Goal: Information Seeking & Learning: Learn about a topic

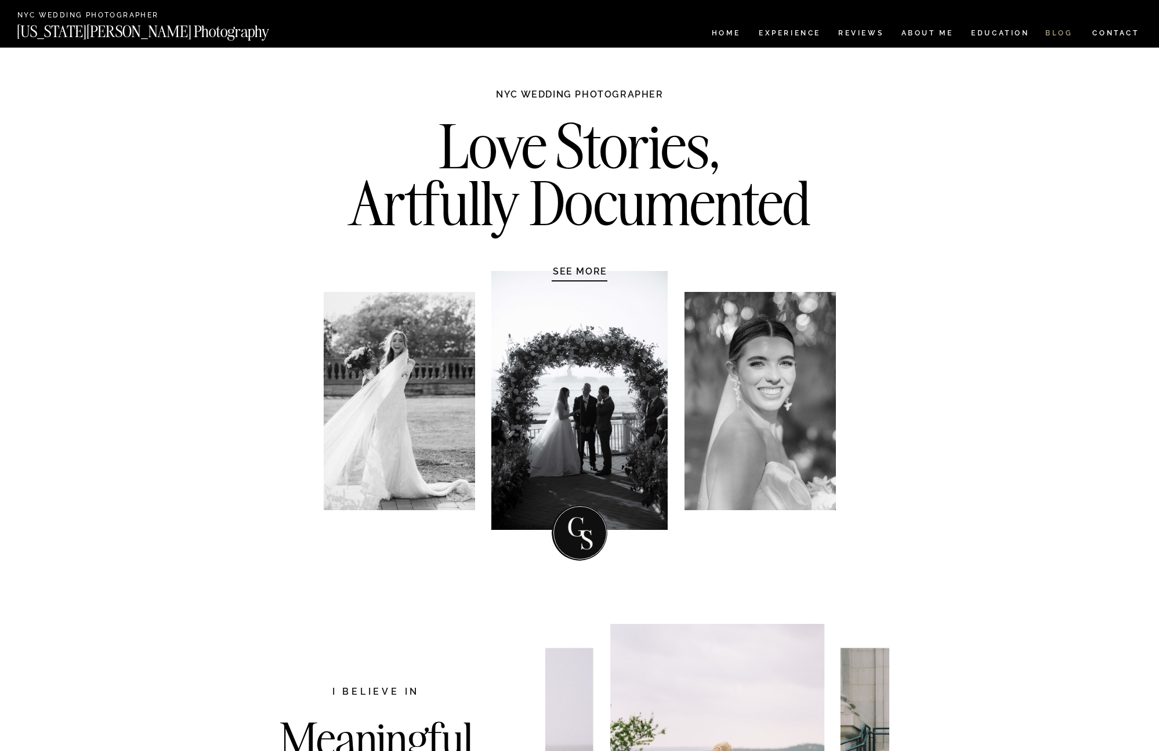
click at [1059, 36] on nav "BLOG" at bounding box center [1060, 35] width 28 height 10
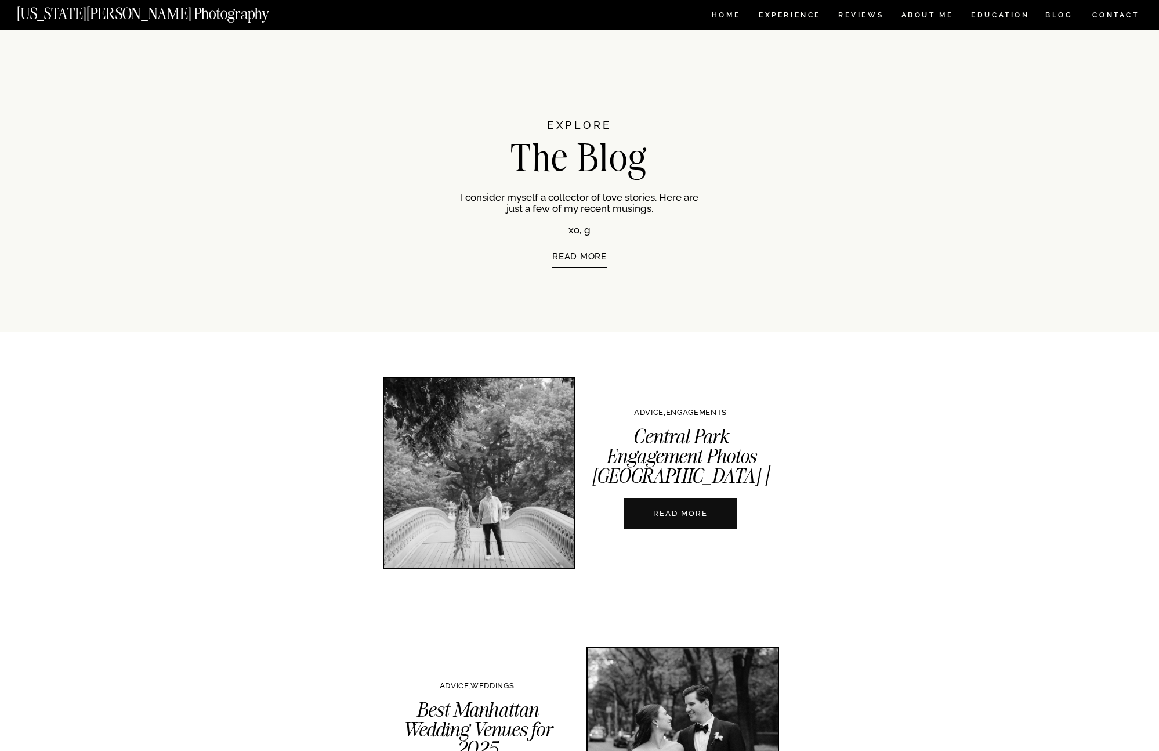
scroll to position [258, 0]
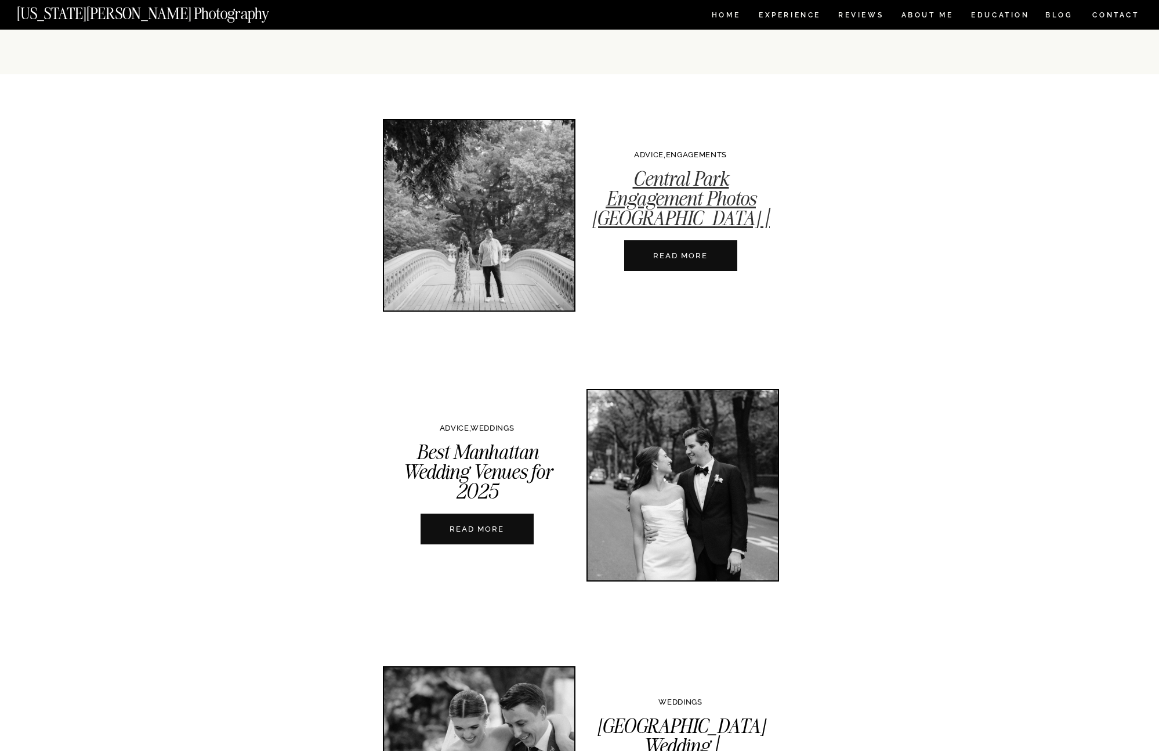
click at [648, 187] on link "Central Park Engagement Photos [GEOGRAPHIC_DATA] | A Complete Guide" at bounding box center [681, 208] width 178 height 85
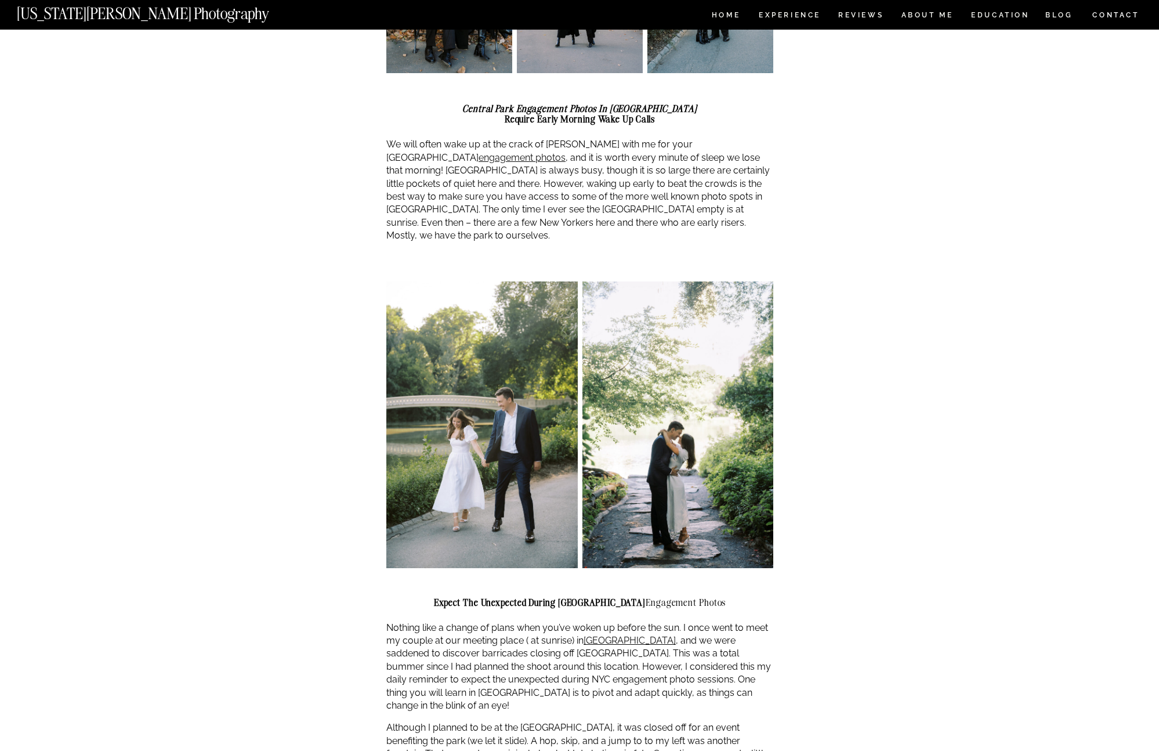
scroll to position [978, 0]
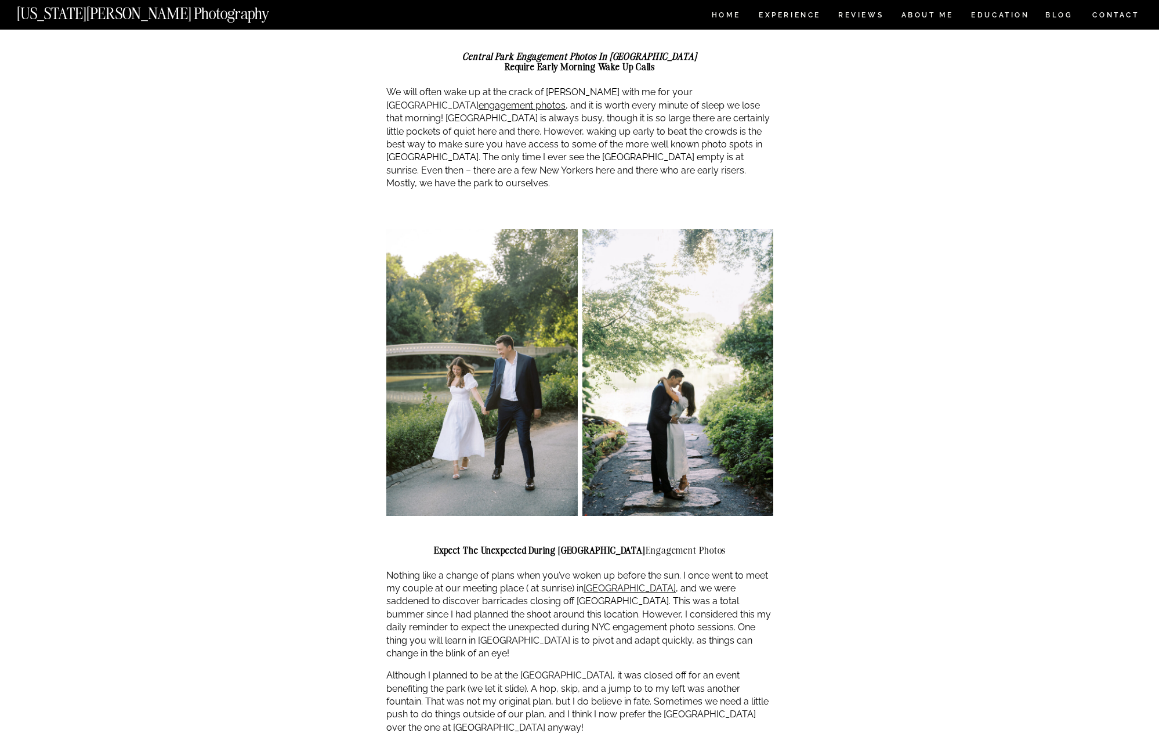
click at [501, 357] on img at bounding box center [481, 372] width 191 height 287
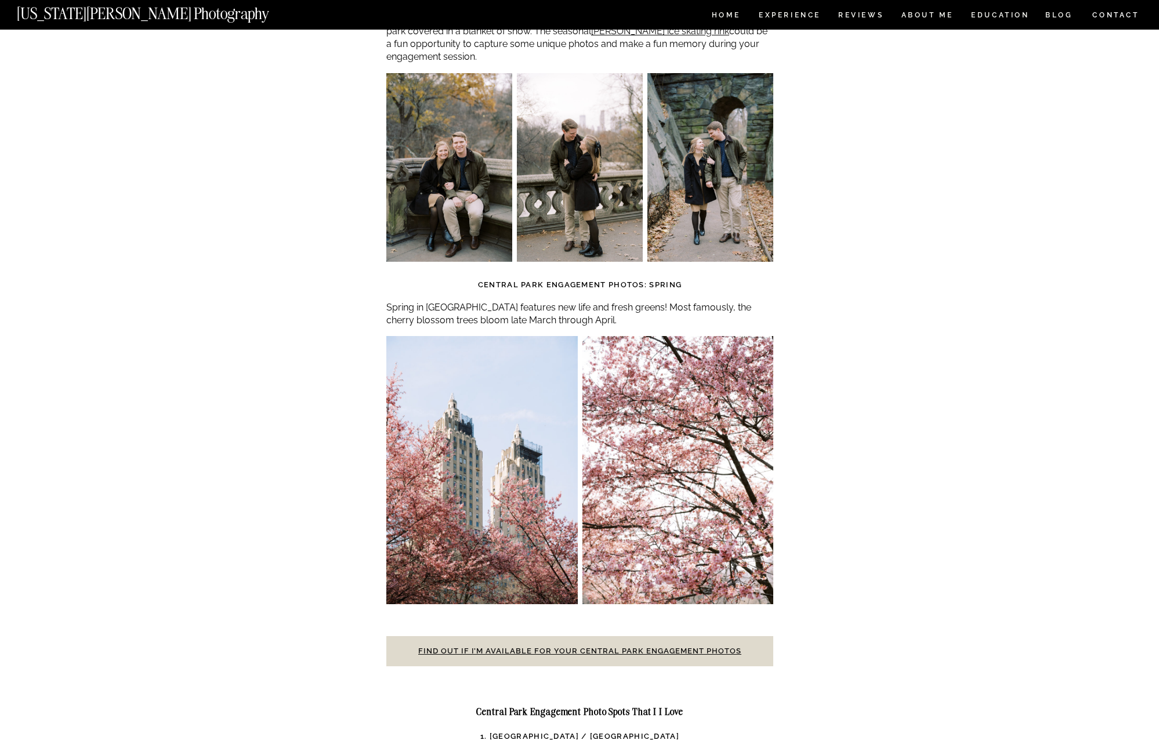
scroll to position [3203, 0]
